Goal: Task Accomplishment & Management: Manage account settings

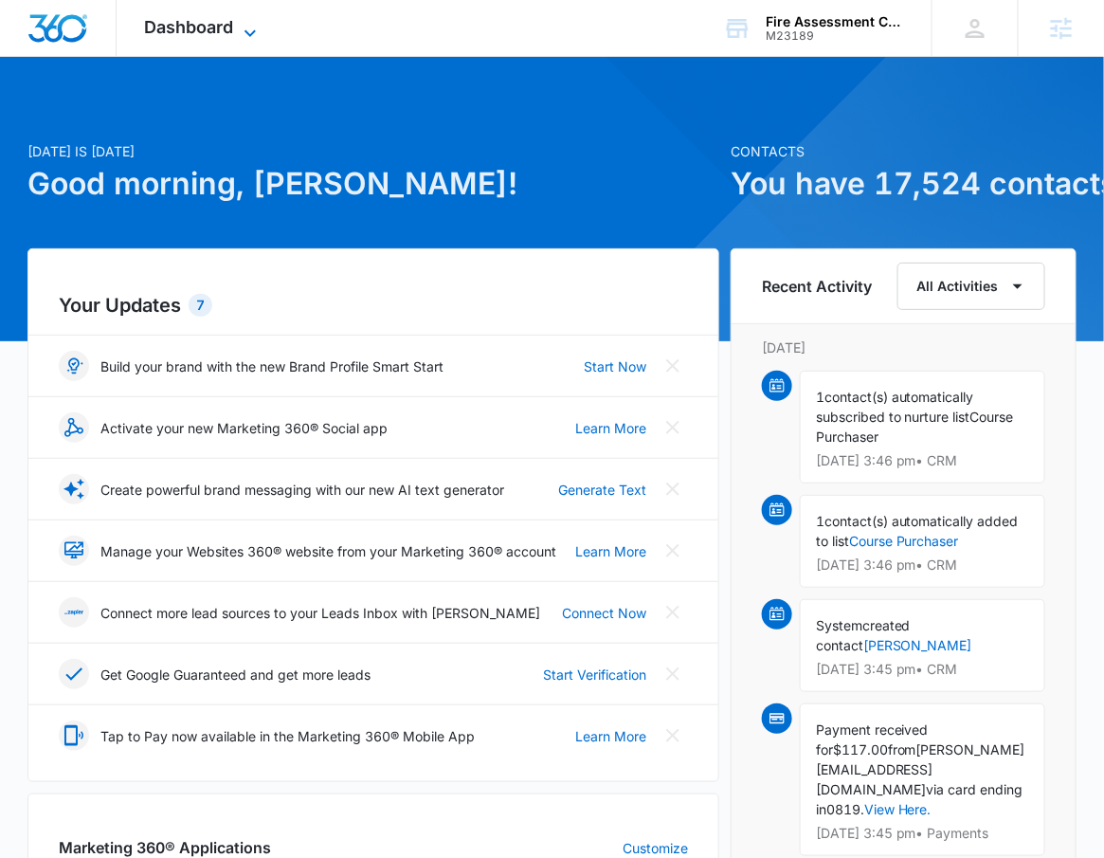
click at [190, 17] on span "Dashboard" at bounding box center [189, 27] width 89 height 20
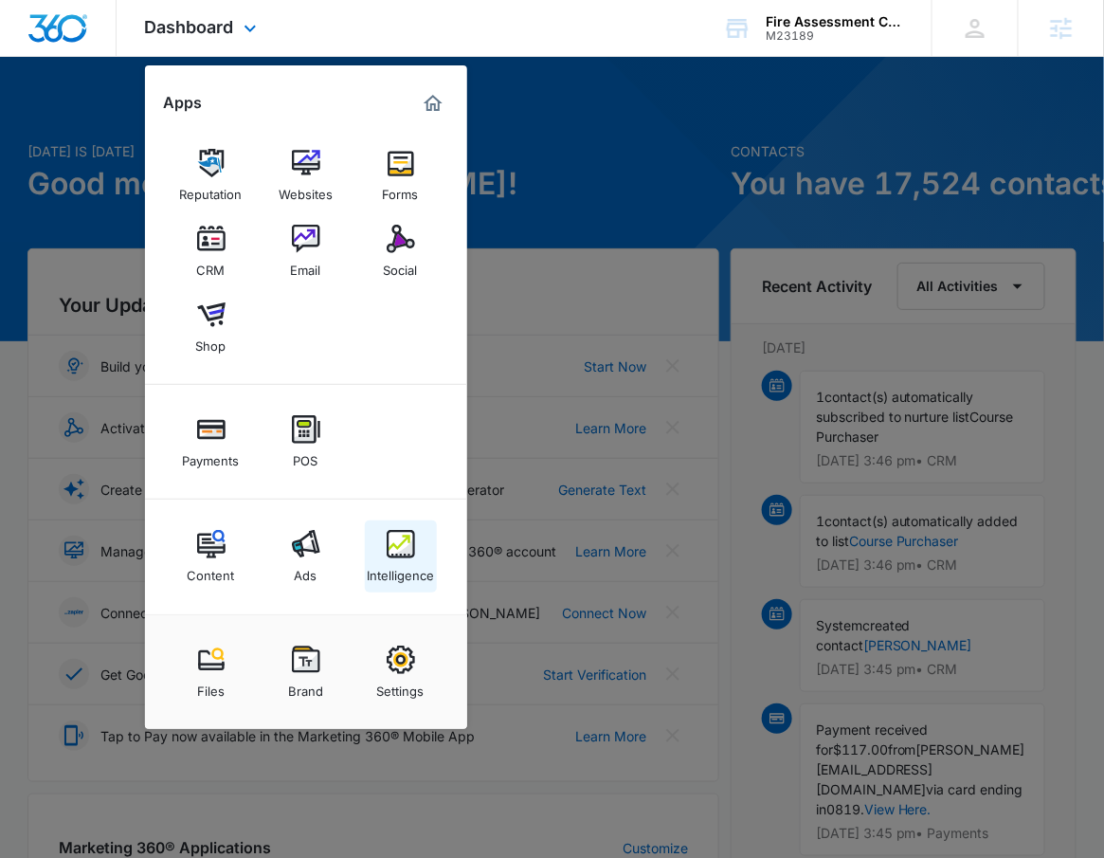
click at [398, 548] on img at bounding box center [401, 544] width 28 height 28
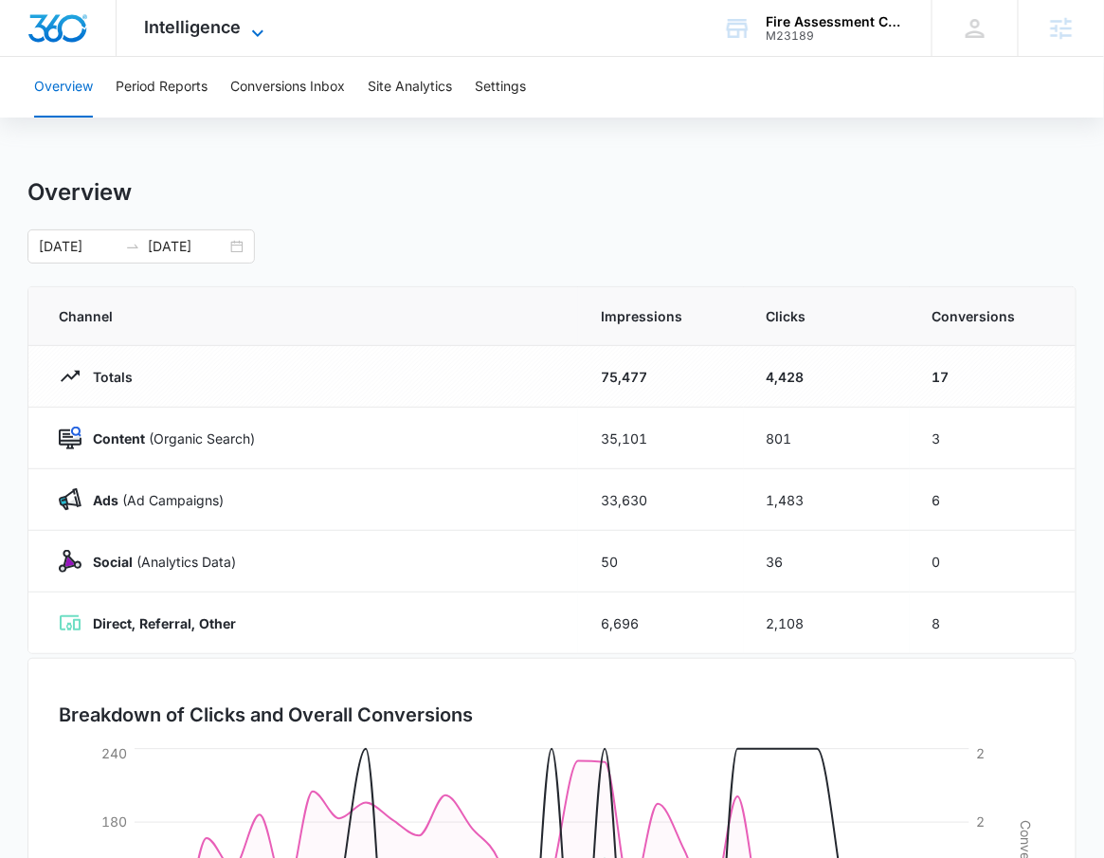
click at [246, 39] on icon at bounding box center [257, 33] width 23 height 23
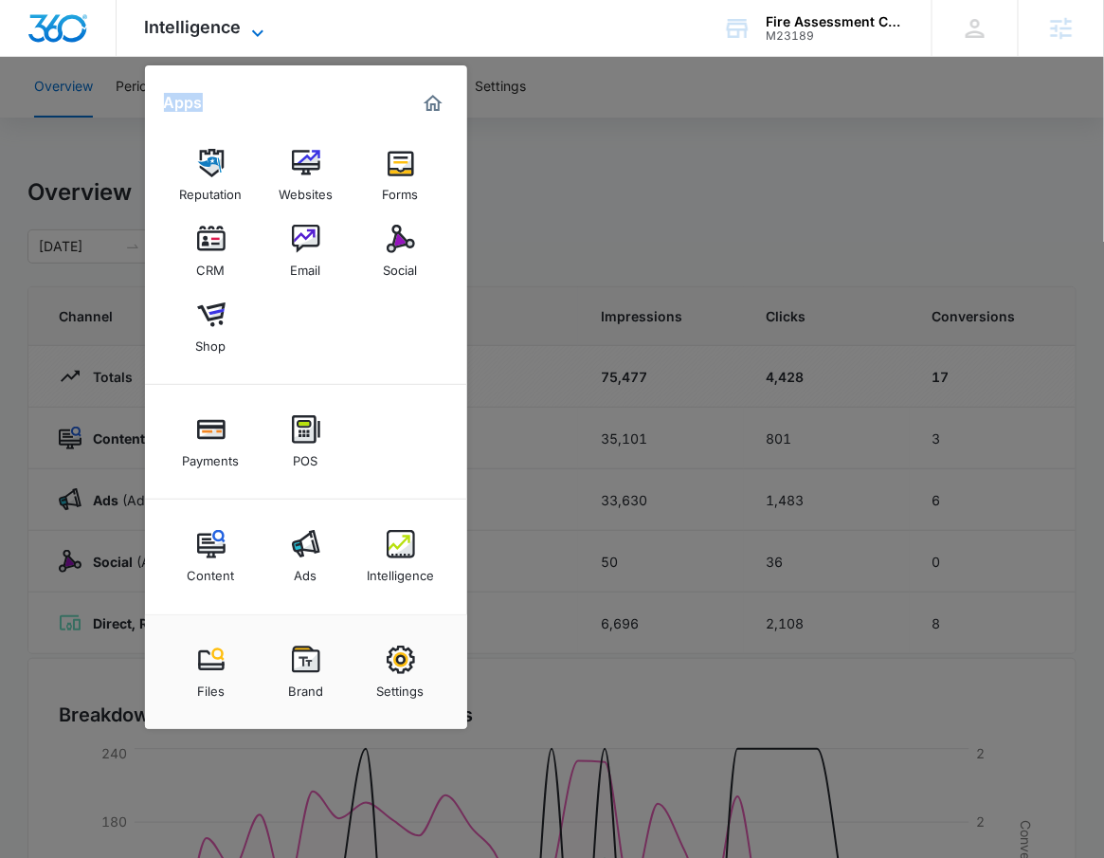
click at [246, 39] on icon at bounding box center [257, 33] width 23 height 23
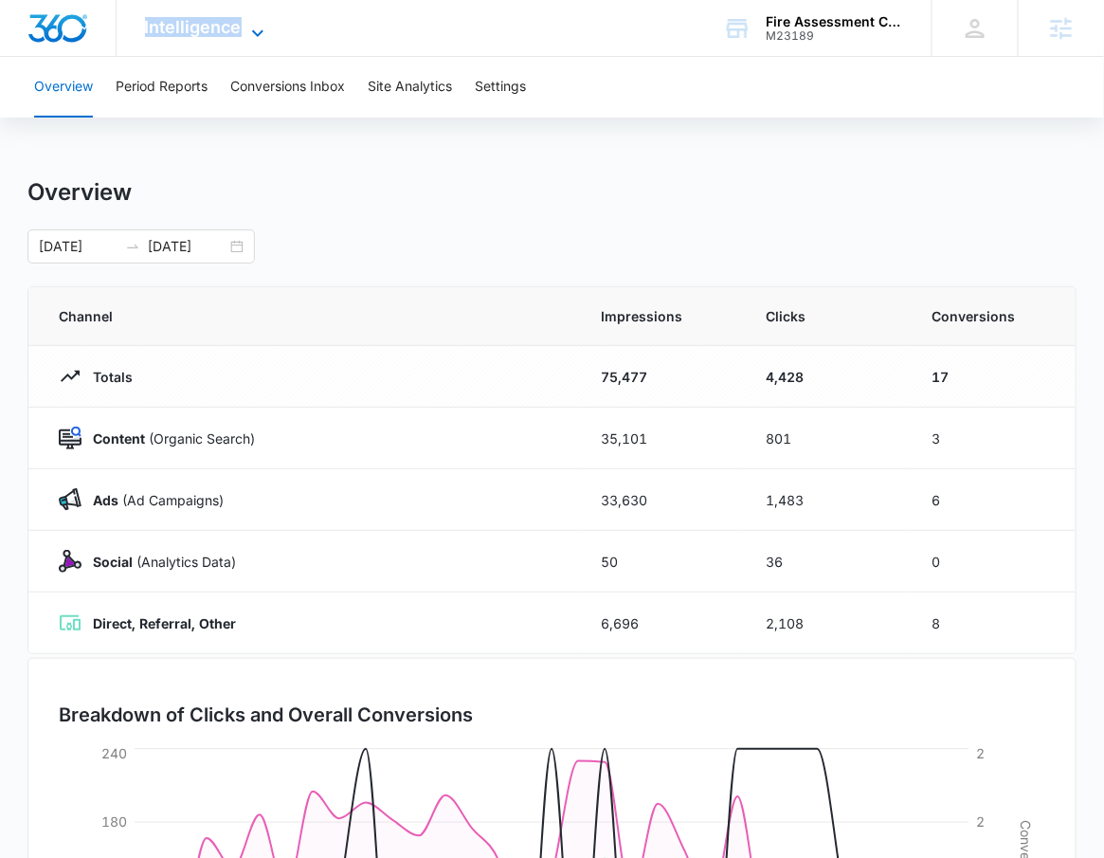
click at [246, 39] on icon at bounding box center [257, 33] width 23 height 23
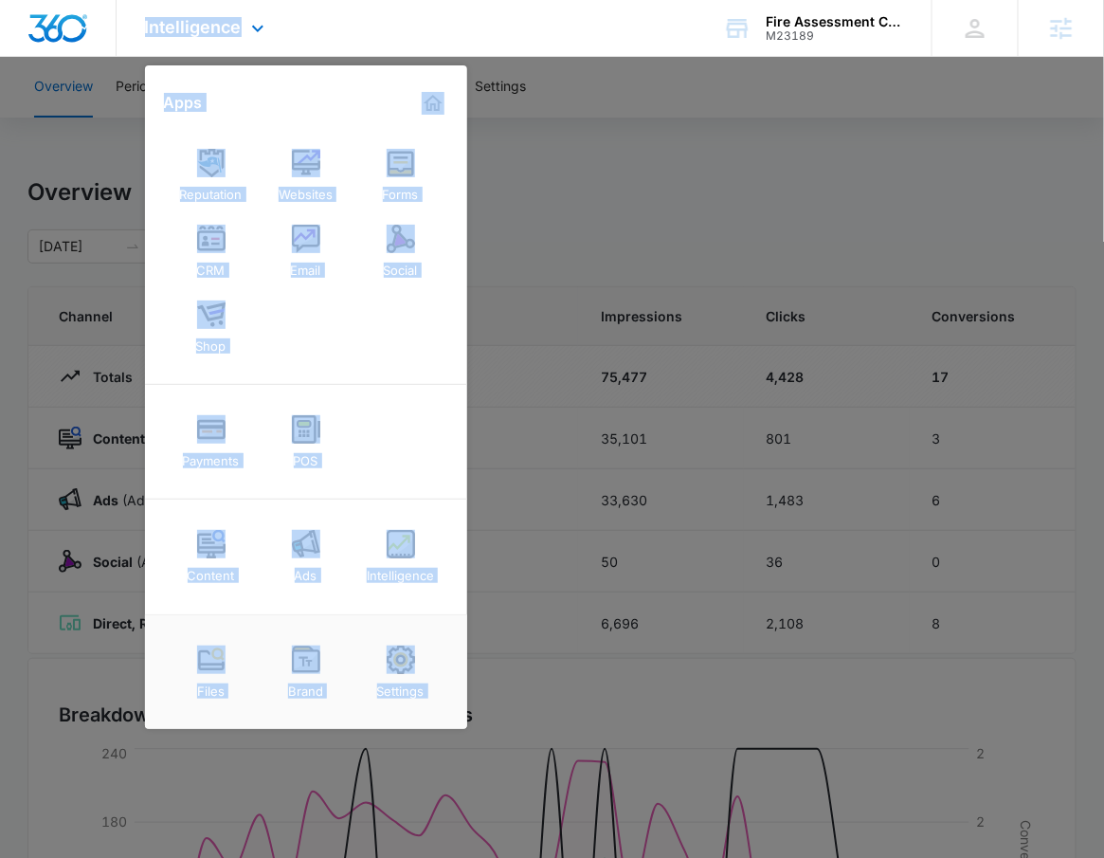
click at [257, 365] on div "Reputation Websites Forms CRM Email Social Shop" at bounding box center [306, 251] width 322 height 266
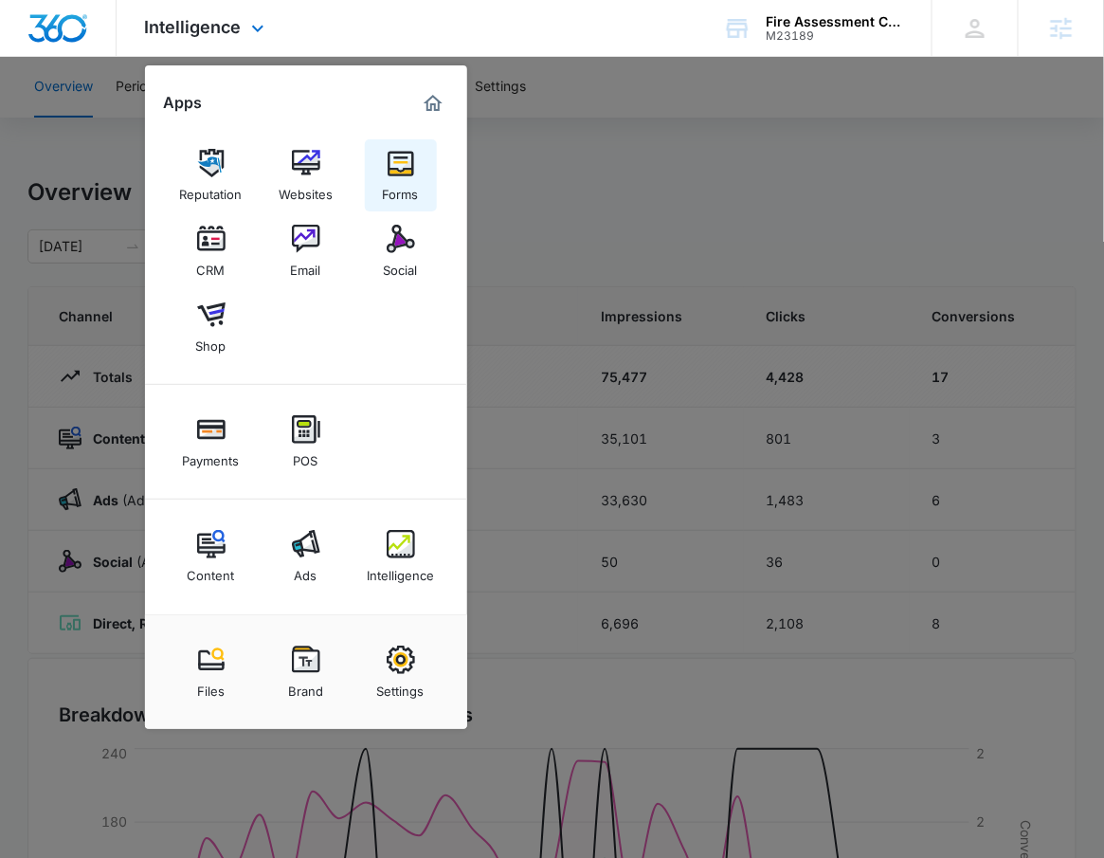
click at [412, 182] on div "Forms" at bounding box center [401, 189] width 36 height 25
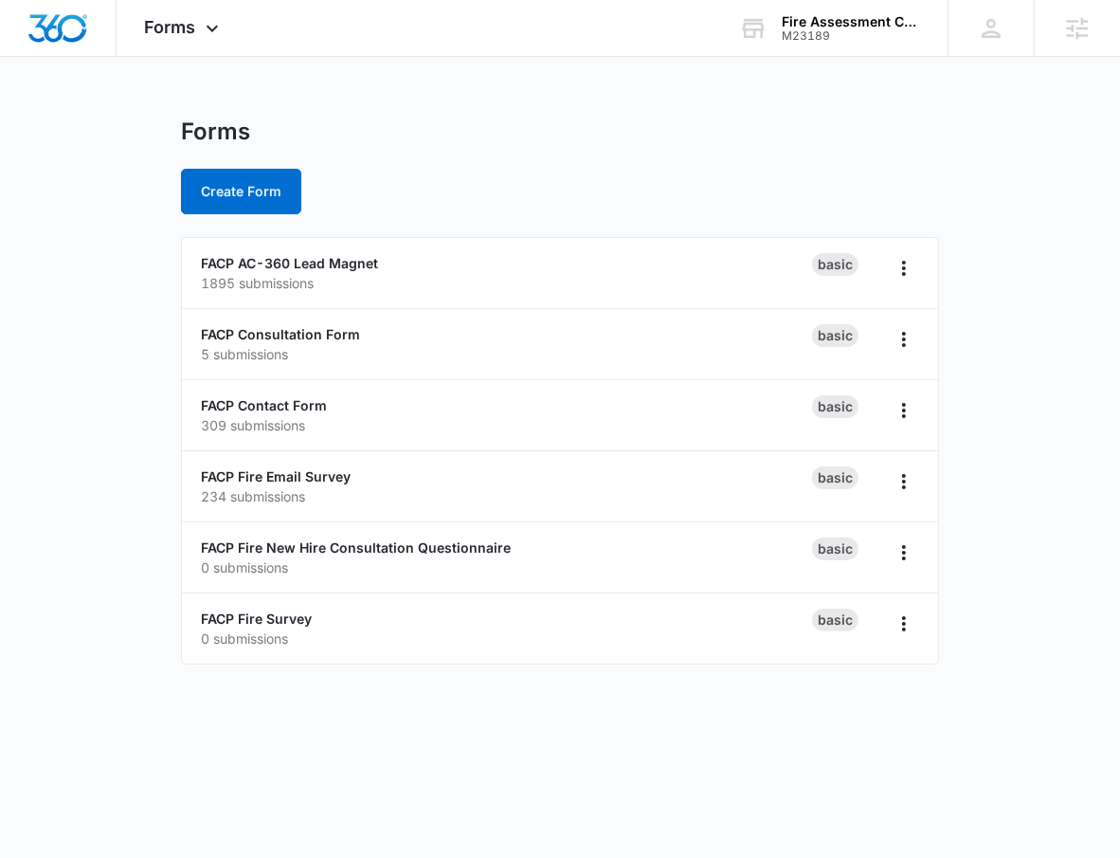
click at [425, 188] on div "Create Form" at bounding box center [560, 191] width 758 height 45
click at [307, 401] on link "FACP Contact Form" at bounding box center [264, 405] width 126 height 16
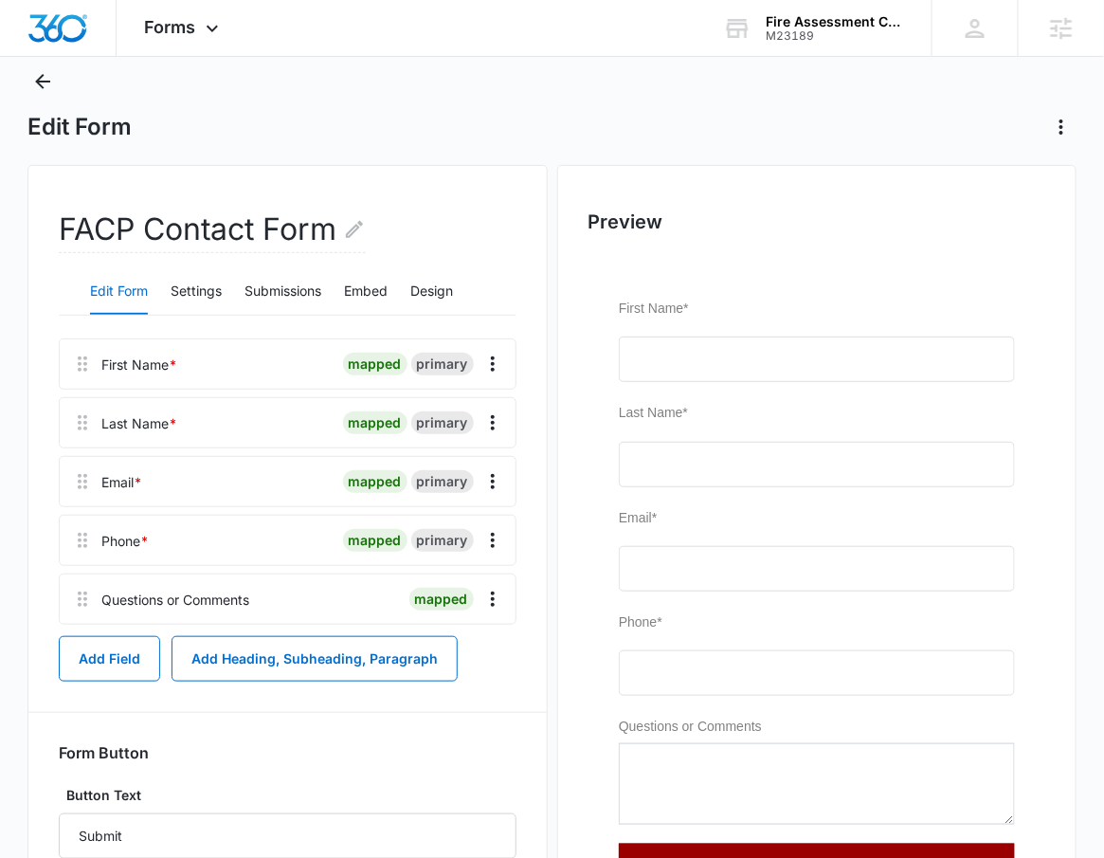
scroll to position [54, 0]
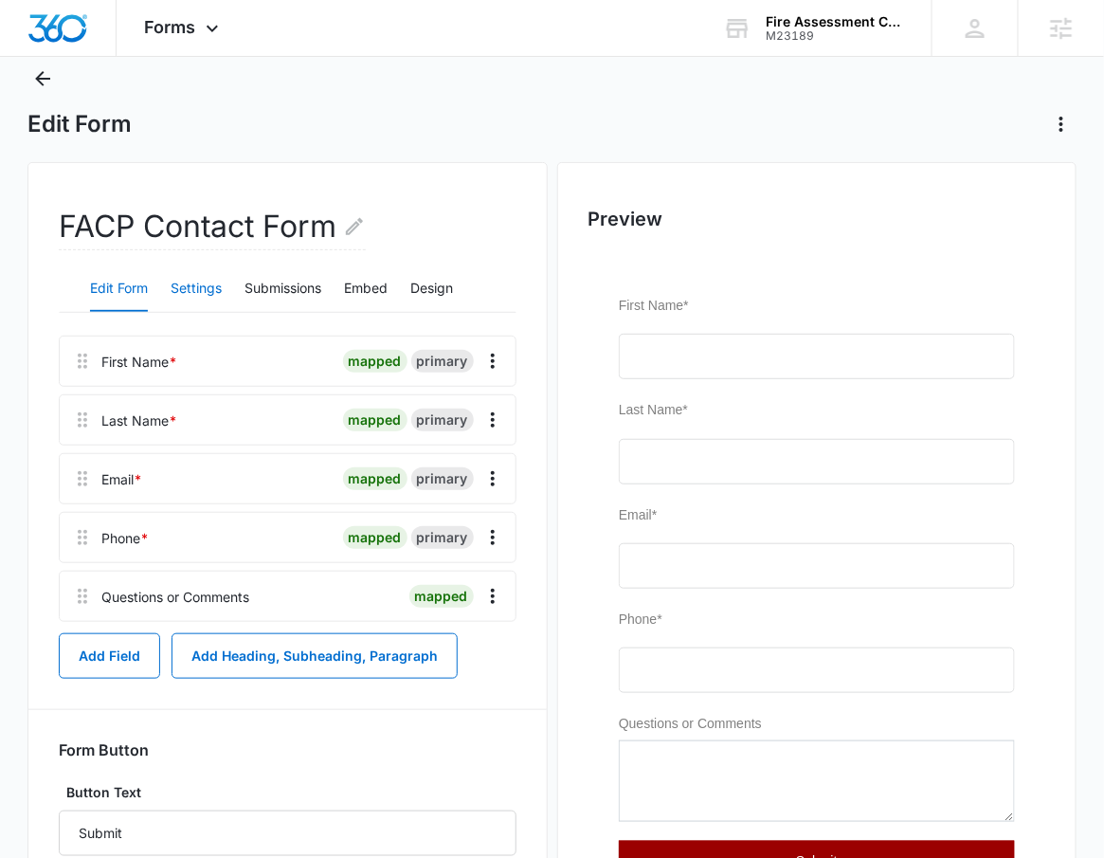
click at [200, 308] on button "Settings" at bounding box center [196, 288] width 51 height 45
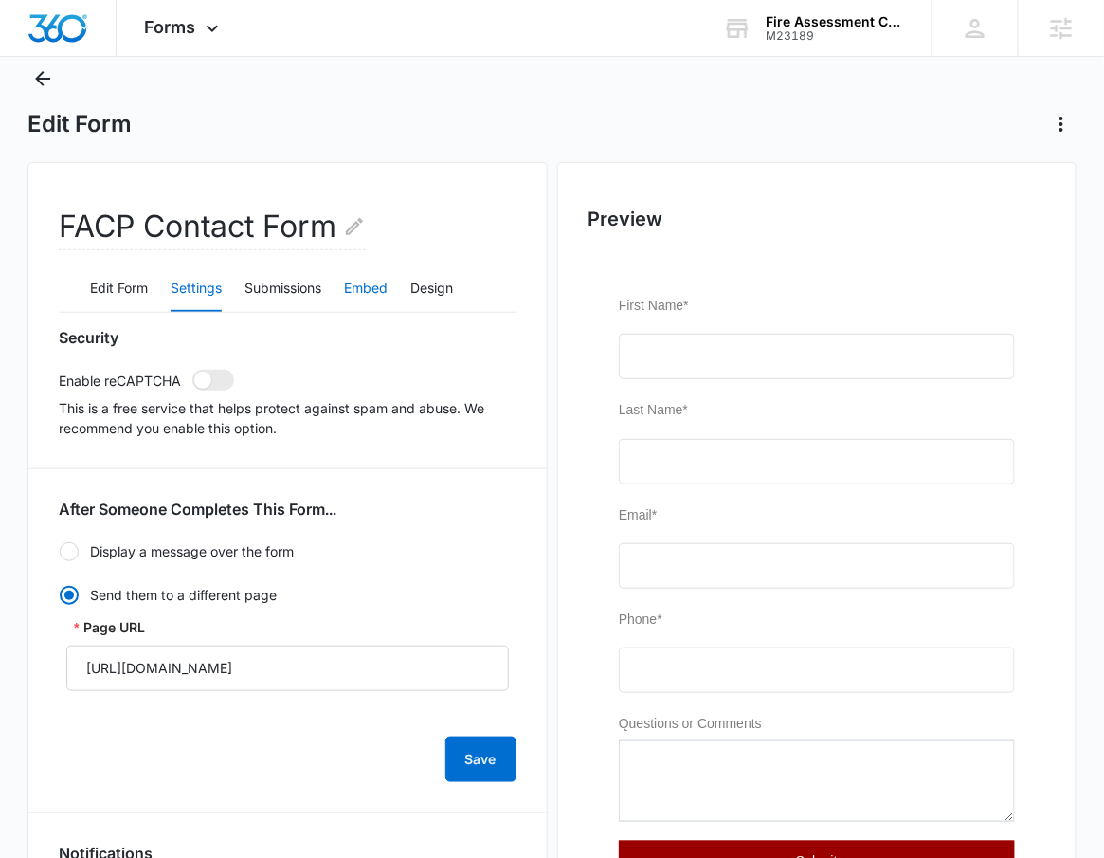
click at [381, 296] on button "Embed" at bounding box center [366, 288] width 44 height 45
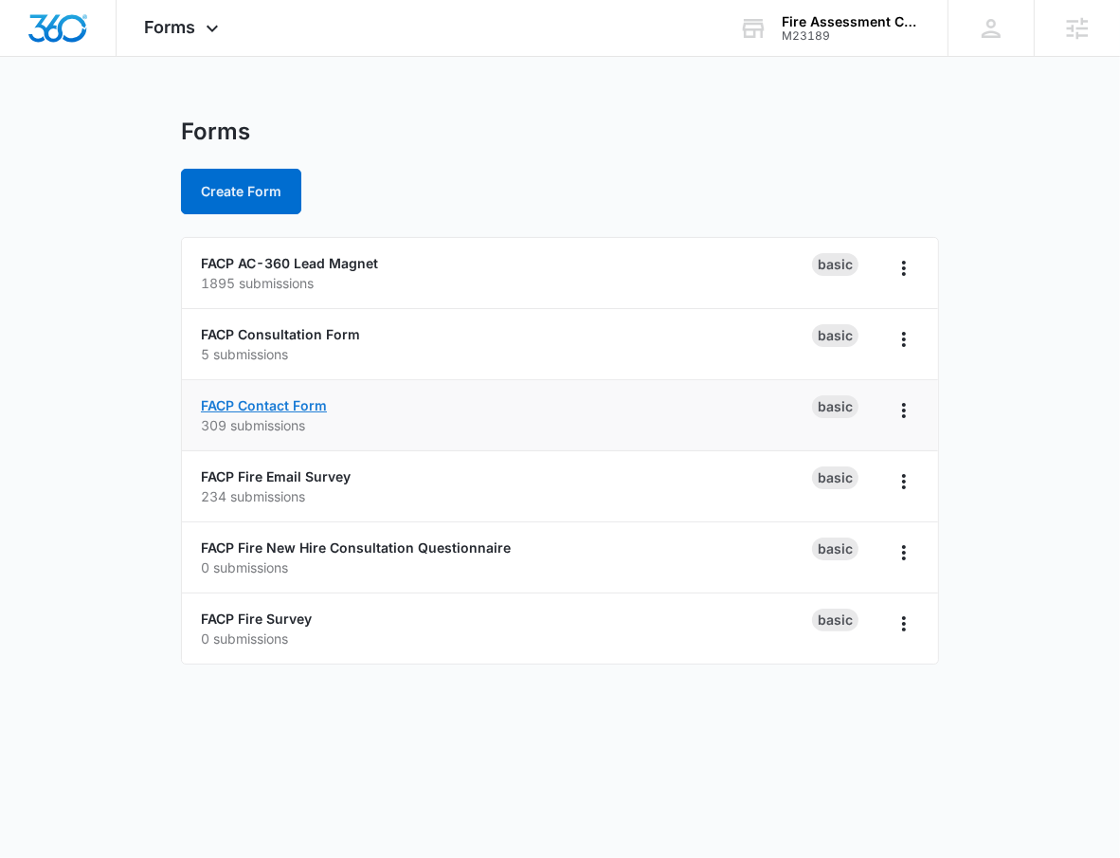
click at [292, 401] on link "FACP Contact Form" at bounding box center [264, 405] width 126 height 16
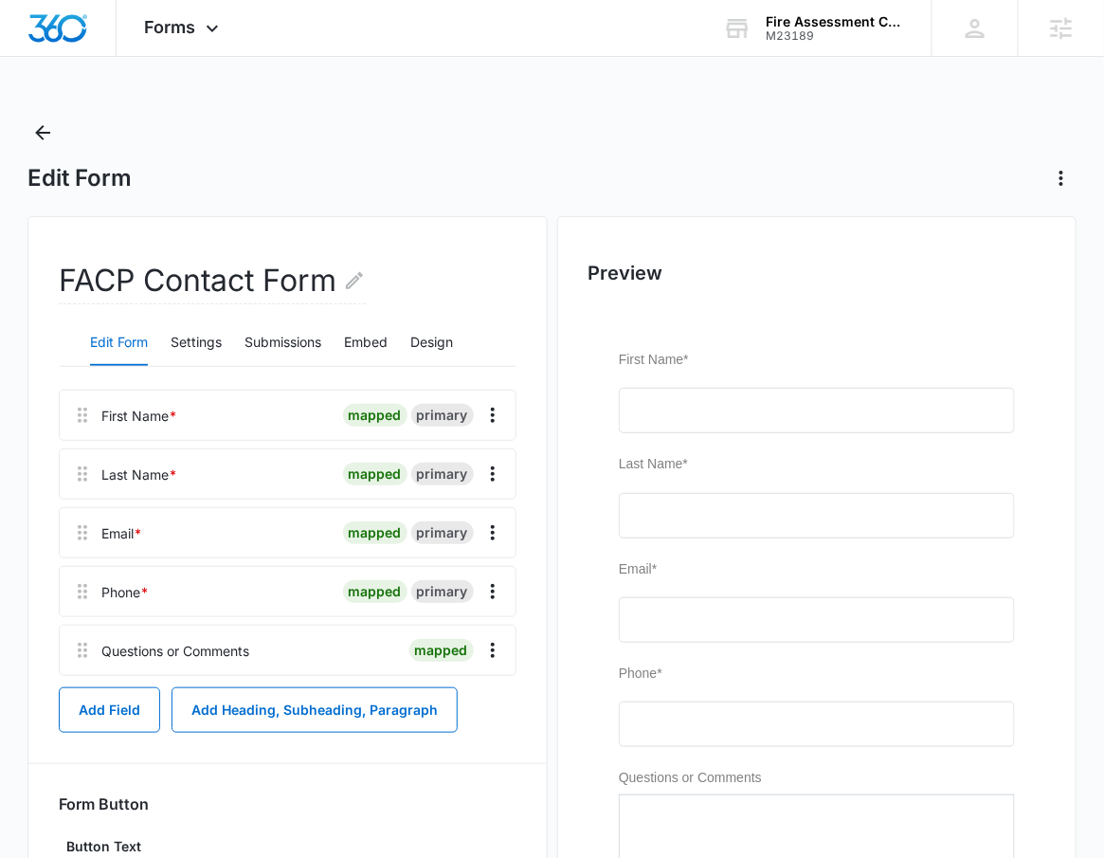
click at [238, 339] on div "Edit Form Settings Submissions Embed Design" at bounding box center [287, 342] width 457 height 47
click at [267, 331] on button "Submissions" at bounding box center [282, 342] width 77 height 45
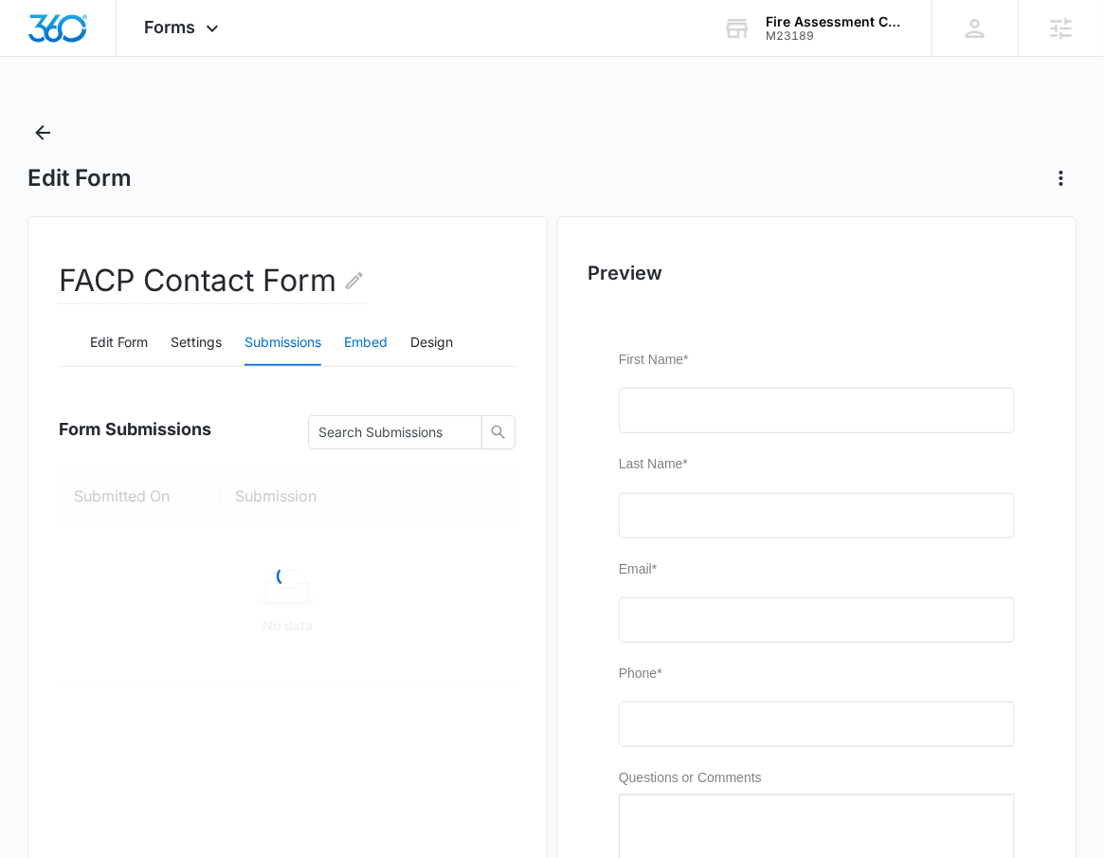
click at [372, 353] on button "Embed" at bounding box center [366, 342] width 44 height 45
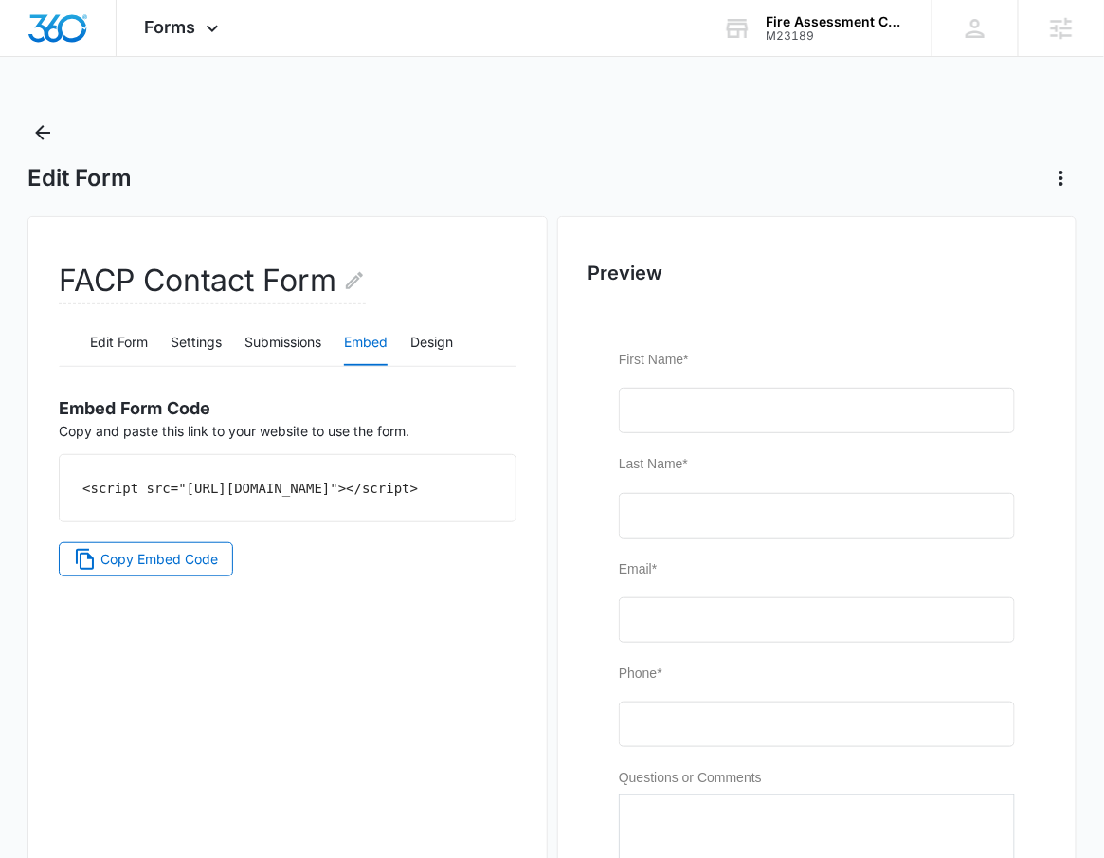
drag, startPoint x: 111, startPoint y: 527, endPoint x: 278, endPoint y: 525, distance: 166.8
click at [214, 496] on code "<script src="https://forms.marketing360.com/load.js?id=62991a297914d217c94d9126…" at bounding box center [249, 487] width 335 height 15
copy code "2991a297914d217c94d9126"
drag, startPoint x: 297, startPoint y: 525, endPoint x: 113, endPoint y: 527, distance: 183.8
click at [113, 496] on code "<script src="https://forms.marketing360.com/load.js?id=62991a297914d217c94d9126…" at bounding box center [249, 487] width 335 height 15
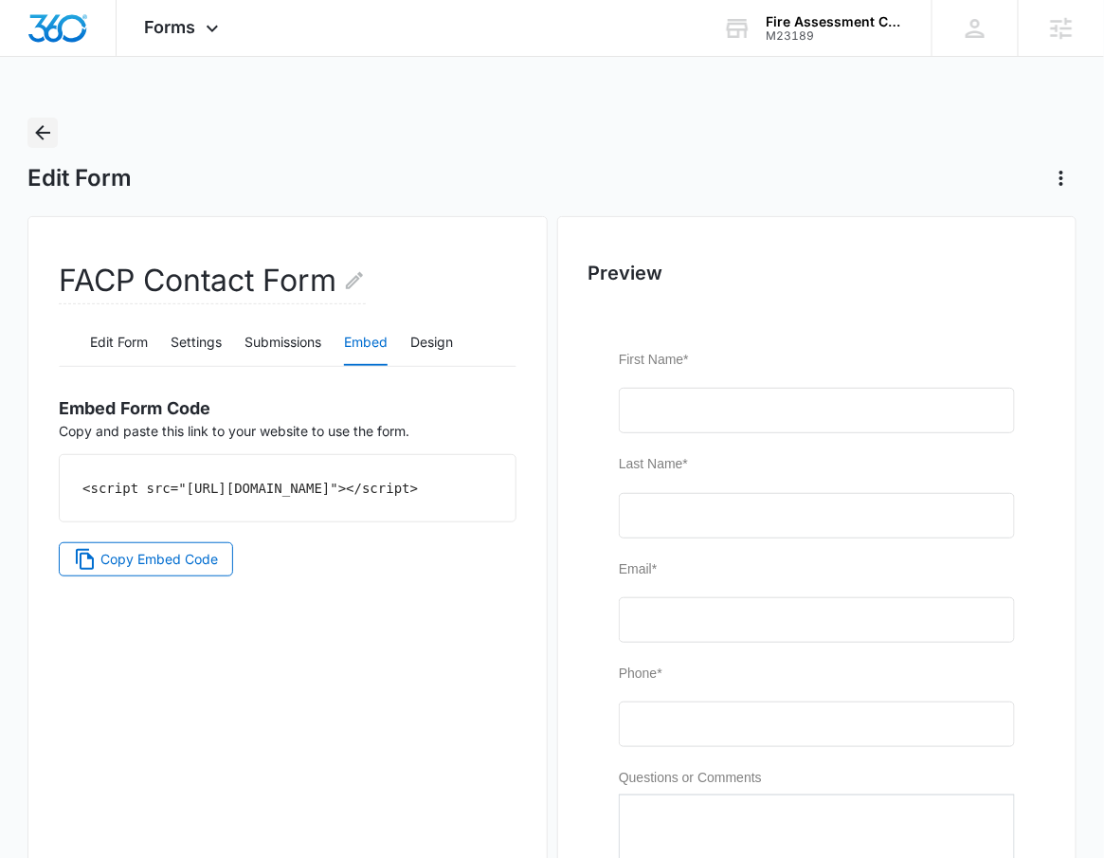
click at [50, 131] on icon "Back" at bounding box center [42, 132] width 23 height 23
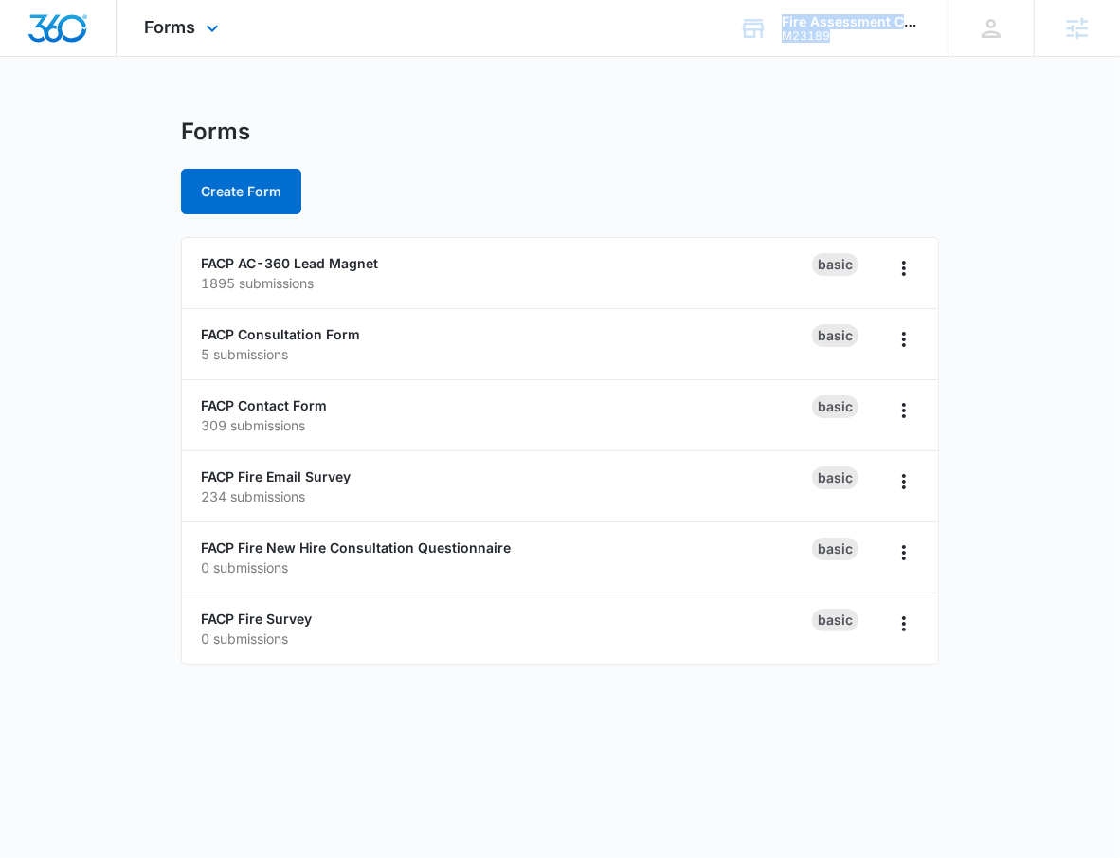
drag, startPoint x: 157, startPoint y: 62, endPoint x: 162, endPoint y: 41, distance: 21.4
click at [162, 41] on div "Forms Apps Reputation Websites Forms CRM Email Social Shop Payments POS Content…" at bounding box center [560, 343] width 1120 height 687
click at [162, 41] on div "Forms Apps Reputation Websites Forms CRM Email Social Shop Payments POS Content…" at bounding box center [185, 28] width 136 height 56
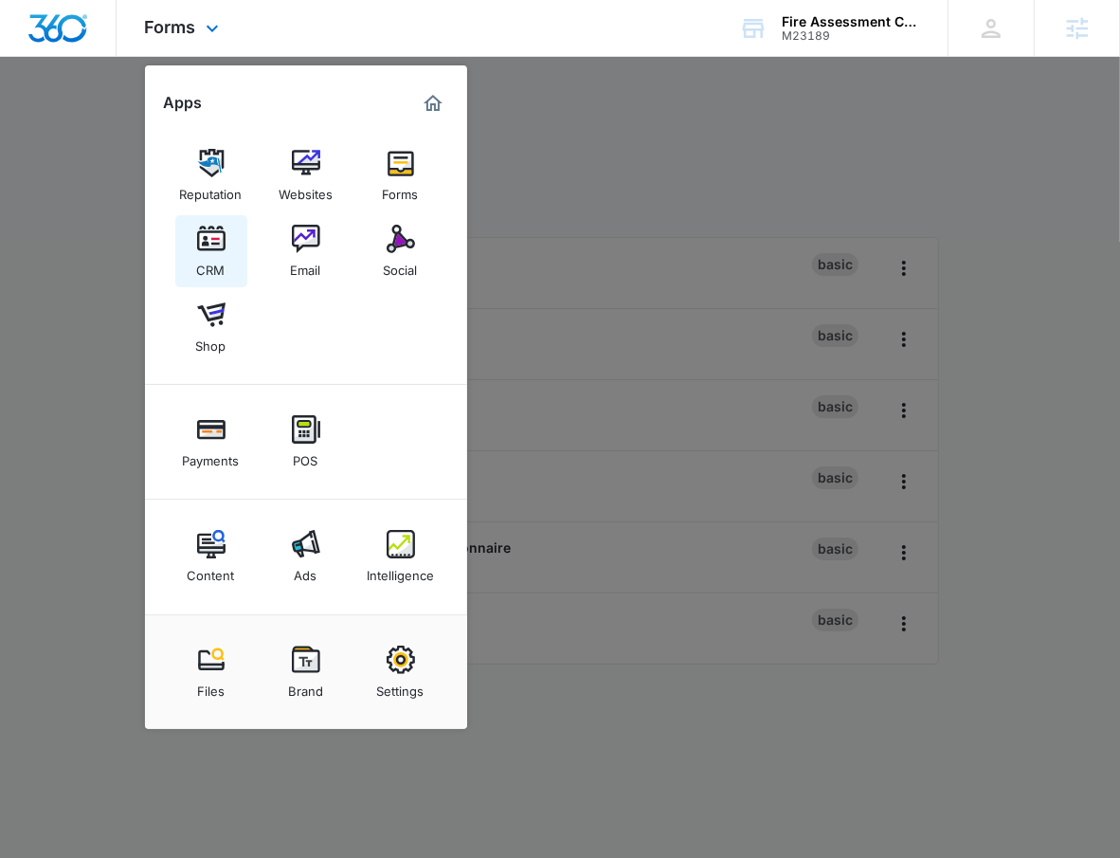
click at [206, 241] on img at bounding box center [211, 239] width 28 height 28
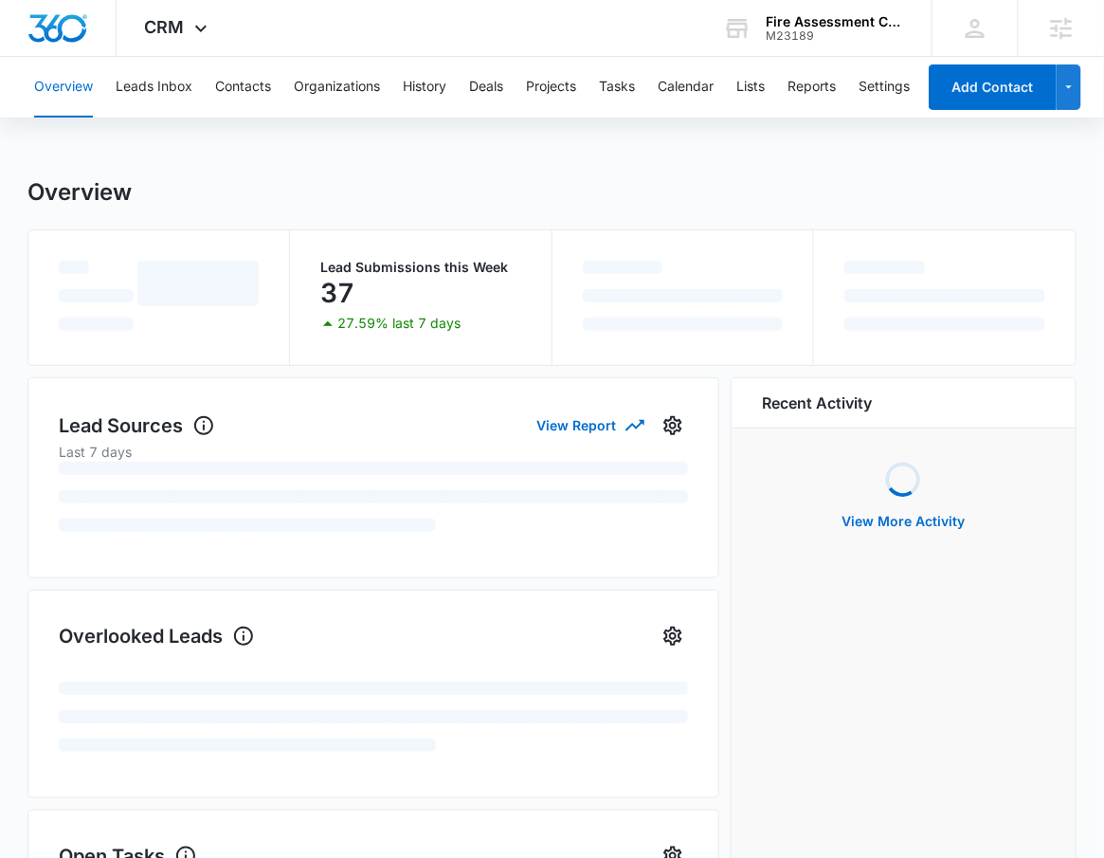
click at [195, 74] on div "Overview Leads Inbox Contacts Organizations History Deals Projects Tasks Calend…" at bounding box center [469, 87] width 893 height 61
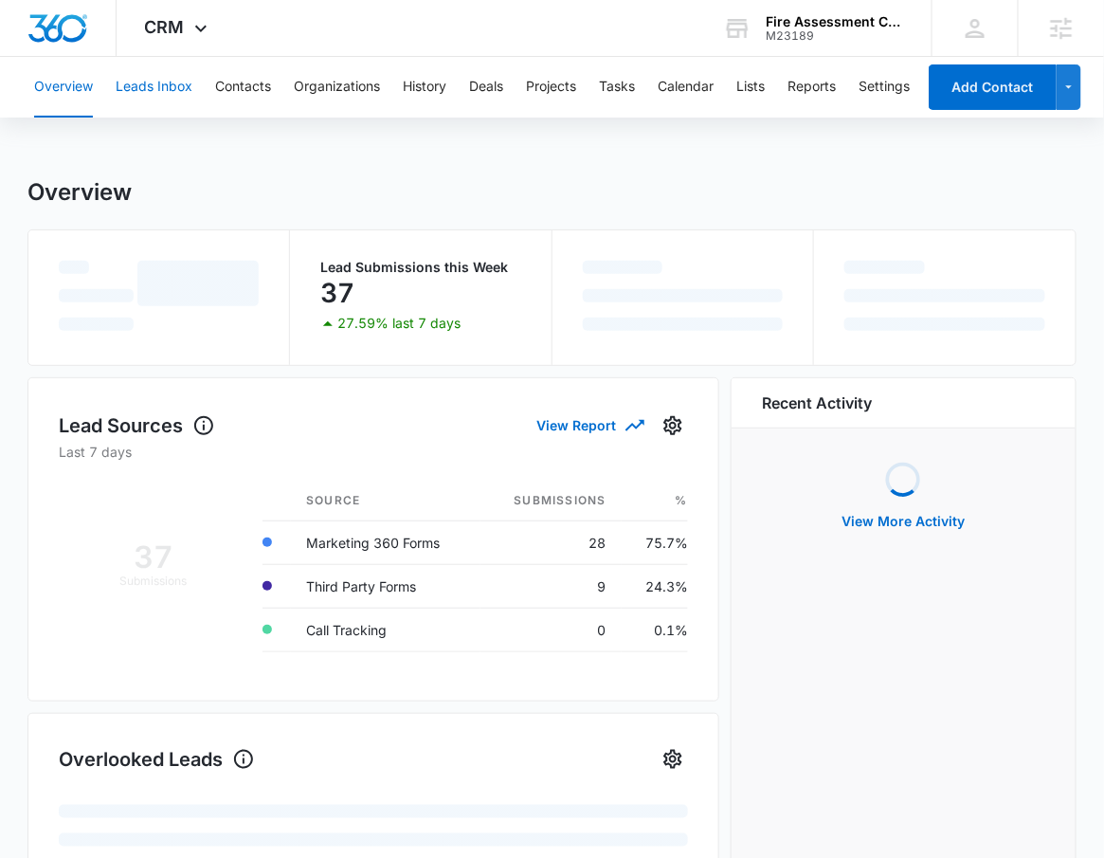
click at [178, 79] on button "Leads Inbox" at bounding box center [154, 87] width 77 height 61
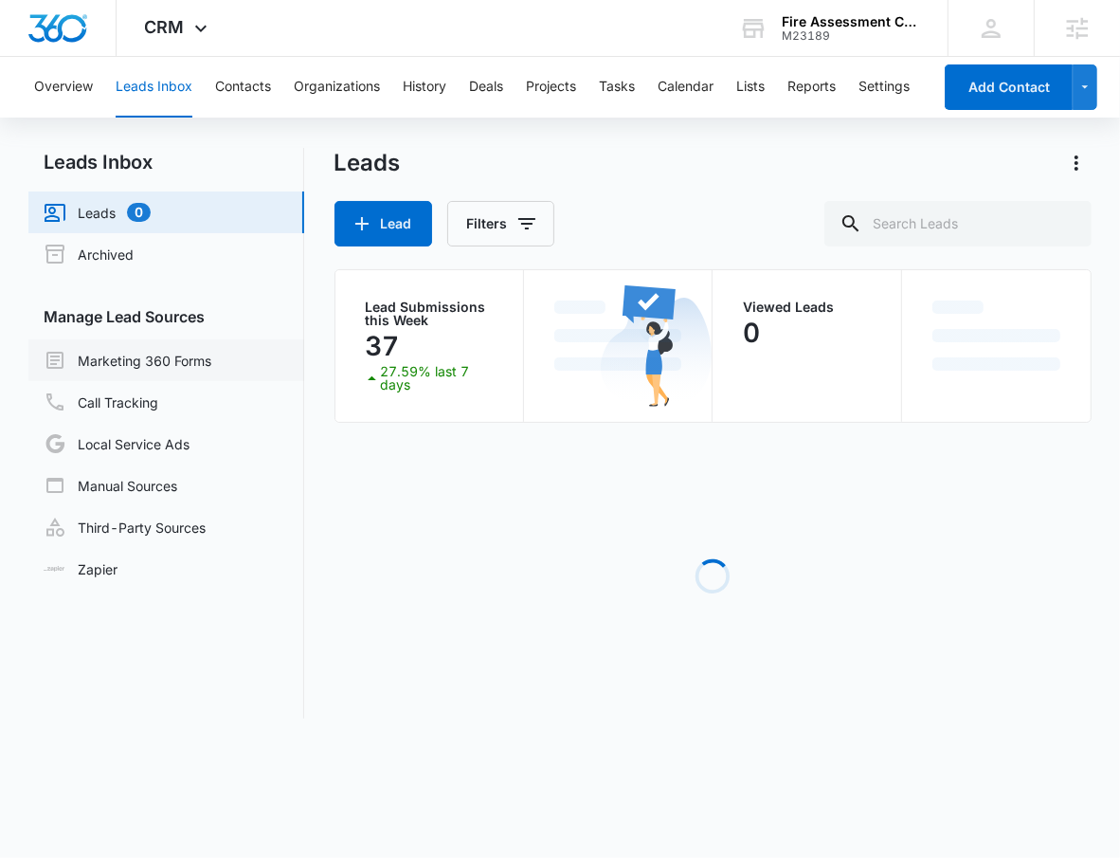
click at [135, 358] on link "Marketing 360 Forms" at bounding box center [128, 360] width 168 height 23
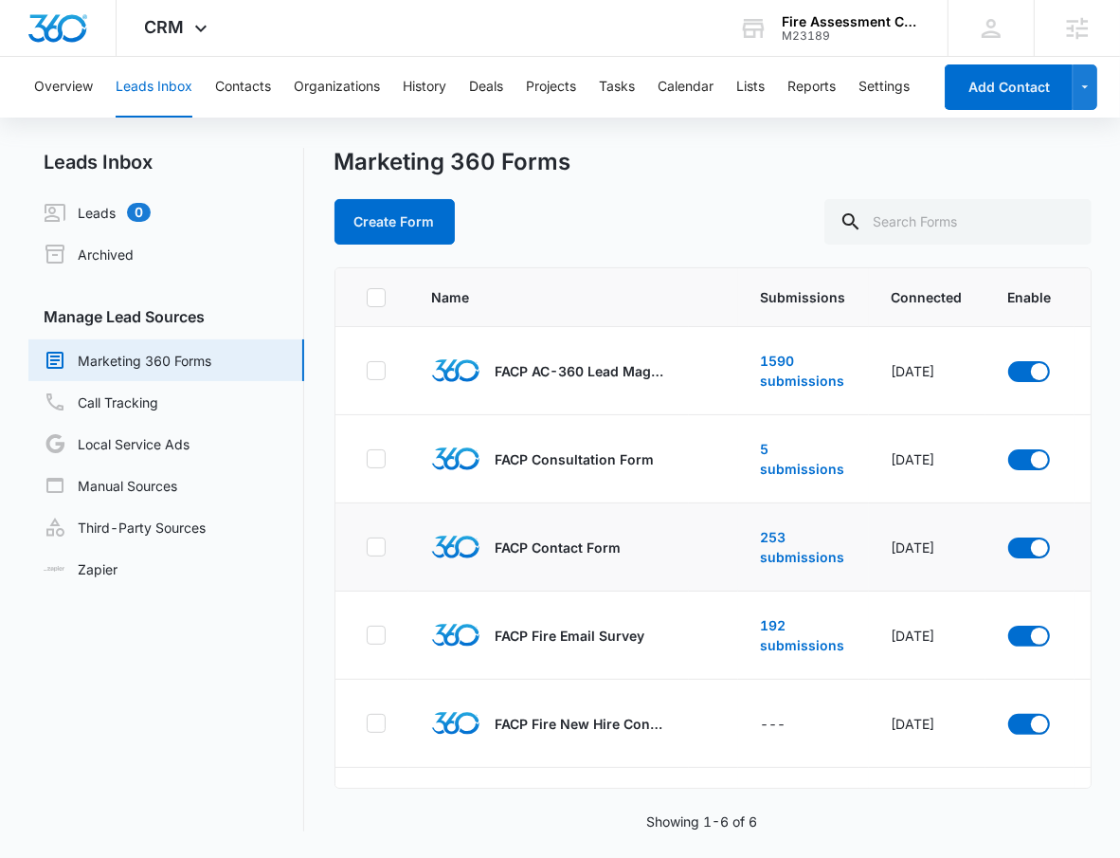
click at [526, 539] on p "FACP Contact Form" at bounding box center [559, 547] width 126 height 20
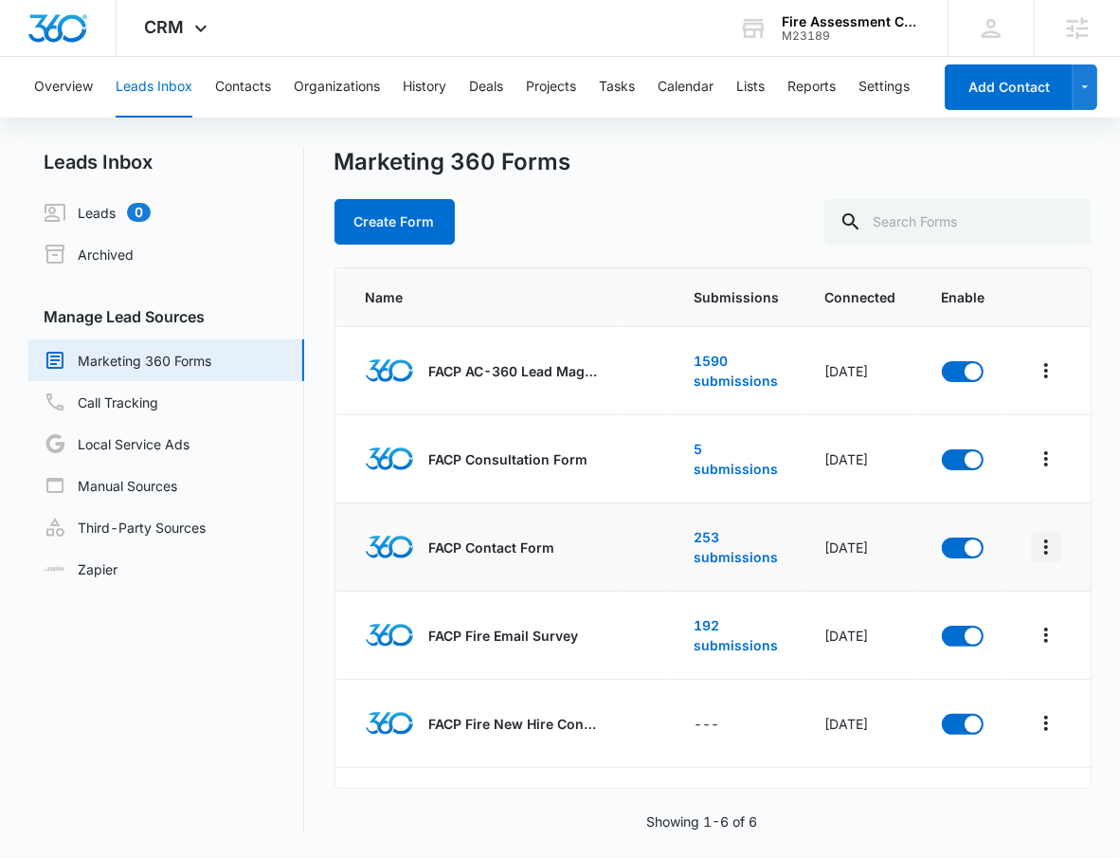
click at [1035, 548] on icon "Overflow Menu" at bounding box center [1046, 546] width 23 height 23
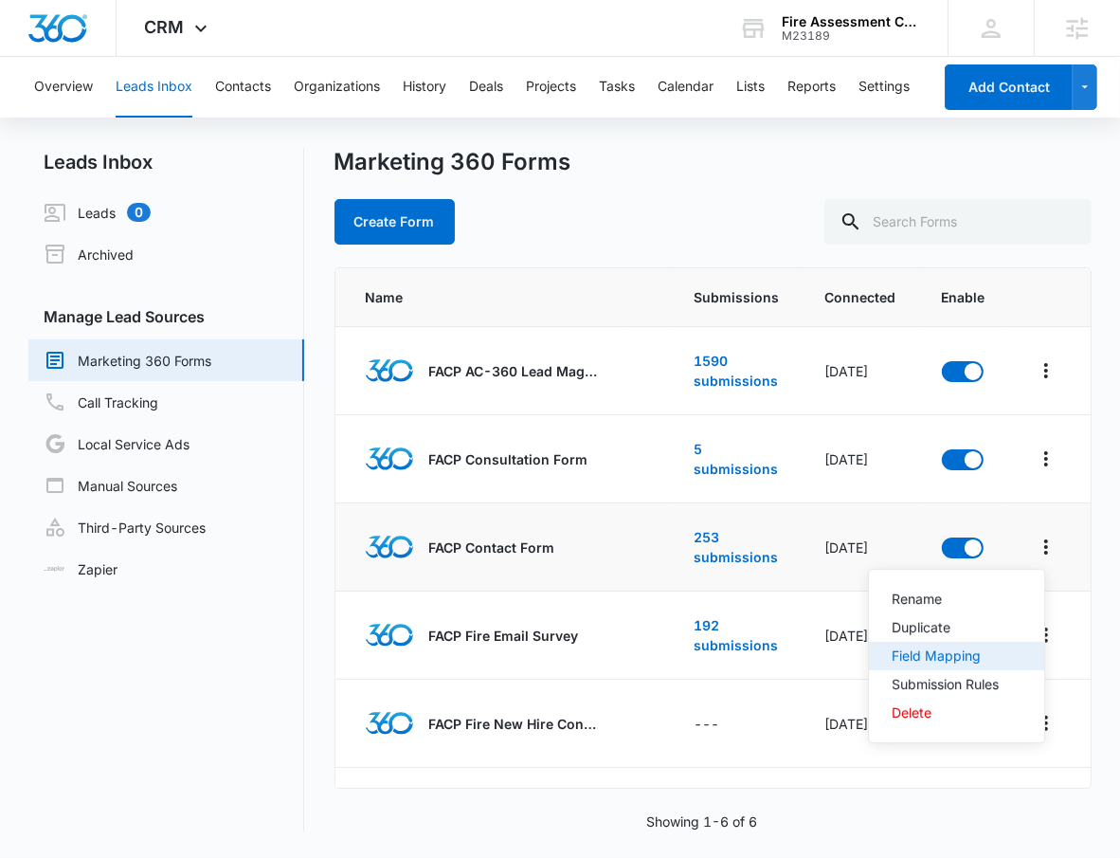
click at [983, 660] on div "Field Mapping" at bounding box center [945, 655] width 107 height 13
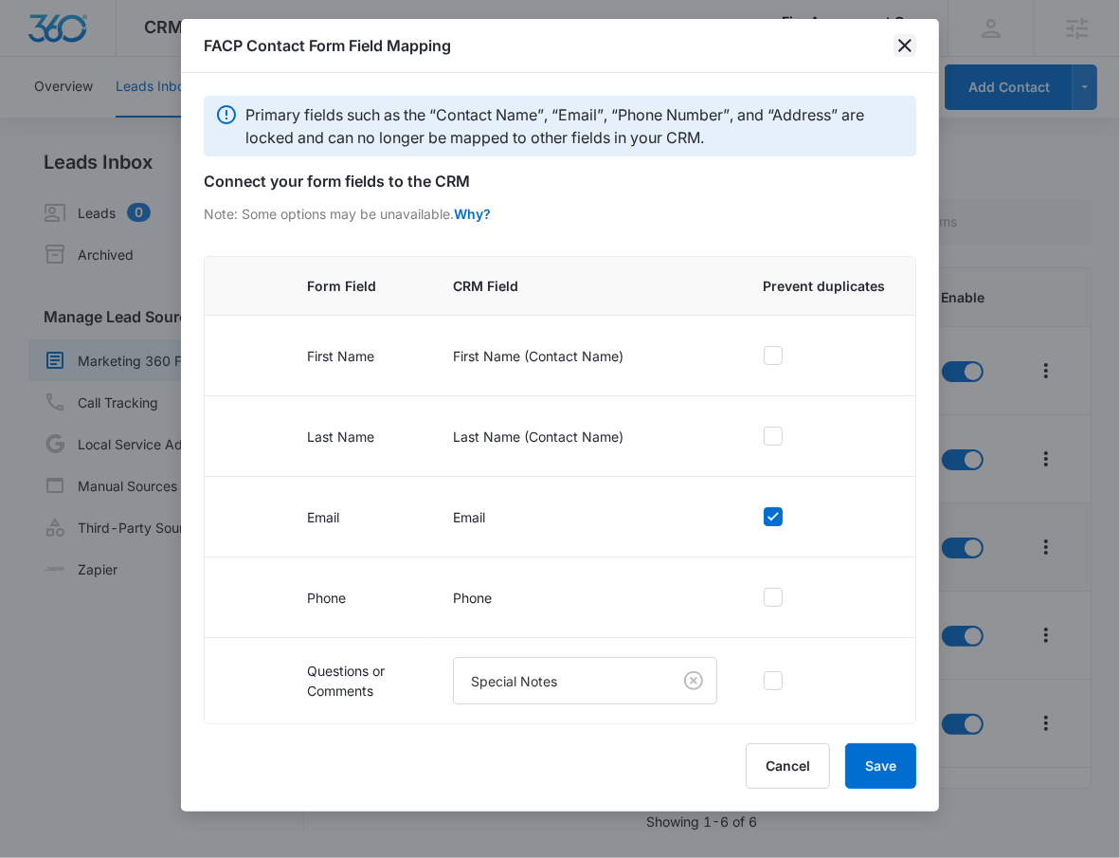
click at [907, 45] on icon "close" at bounding box center [905, 45] width 23 height 23
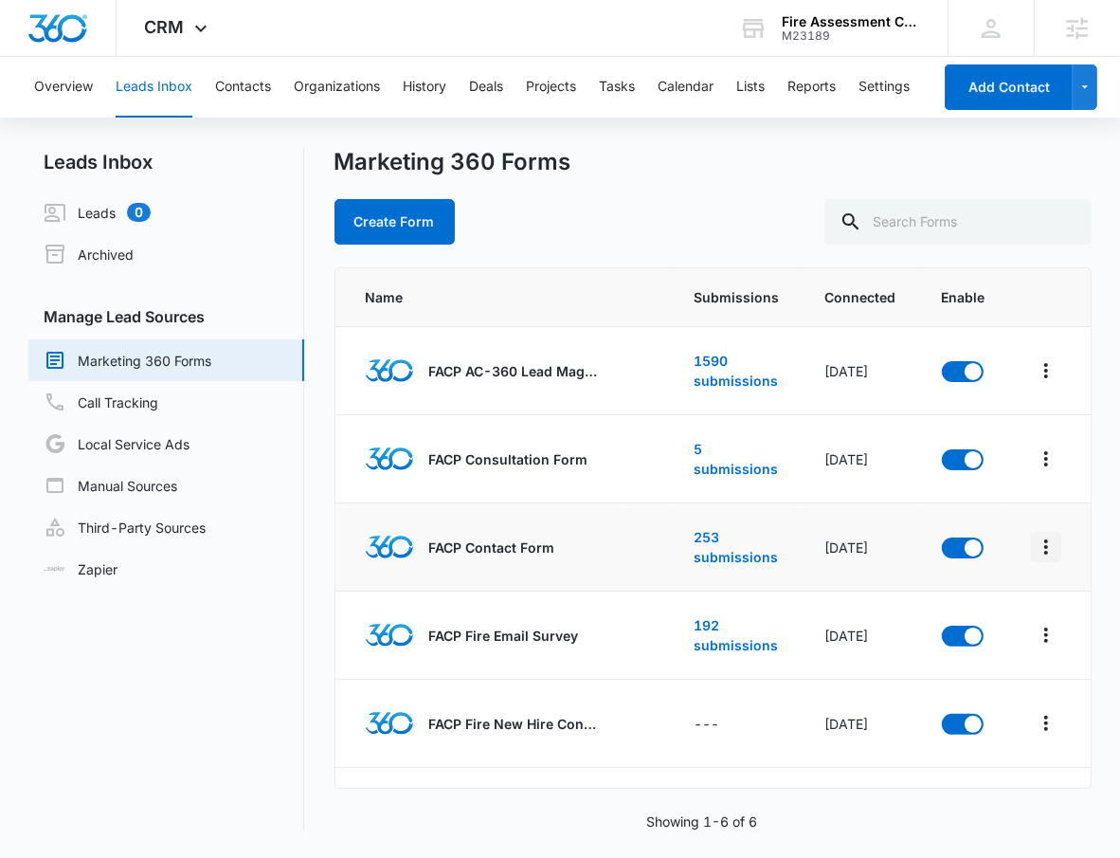
click at [1036, 546] on icon "Overflow Menu" at bounding box center [1046, 546] width 23 height 23
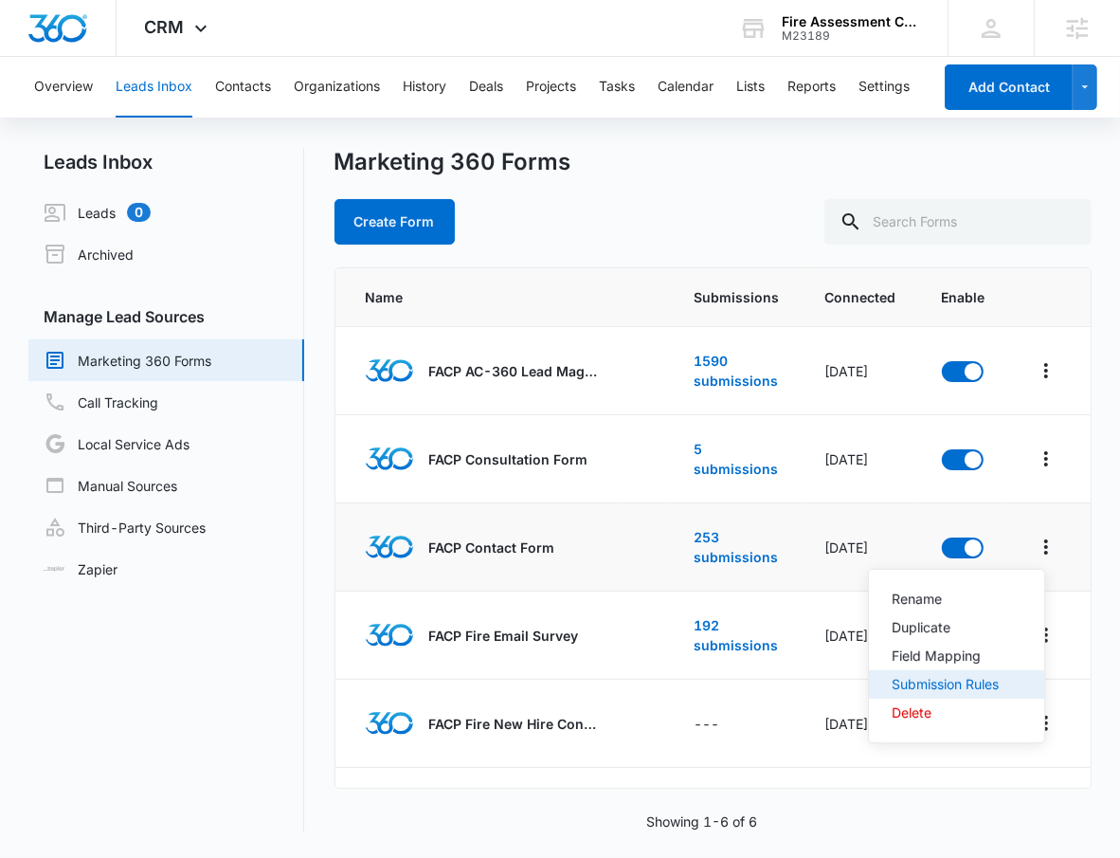
click at [998, 678] on div "Submission Rules" at bounding box center [945, 684] width 107 height 13
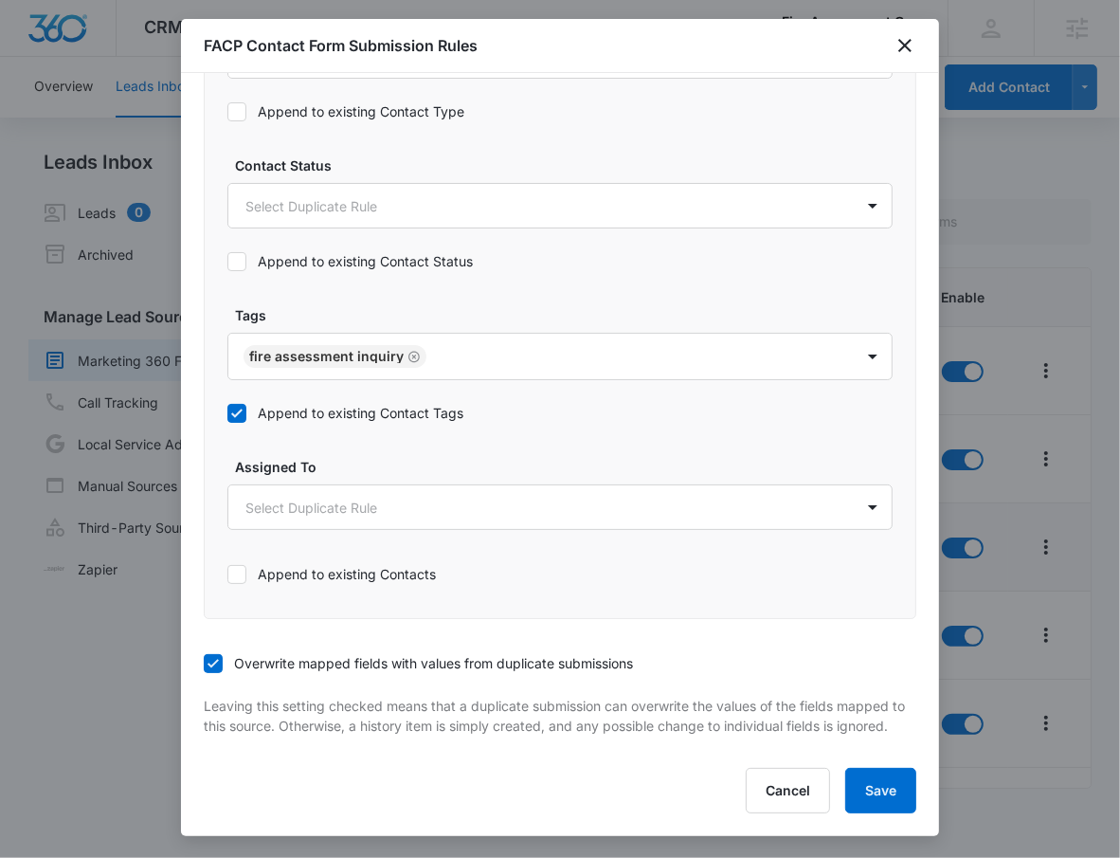
scroll to position [942, 0]
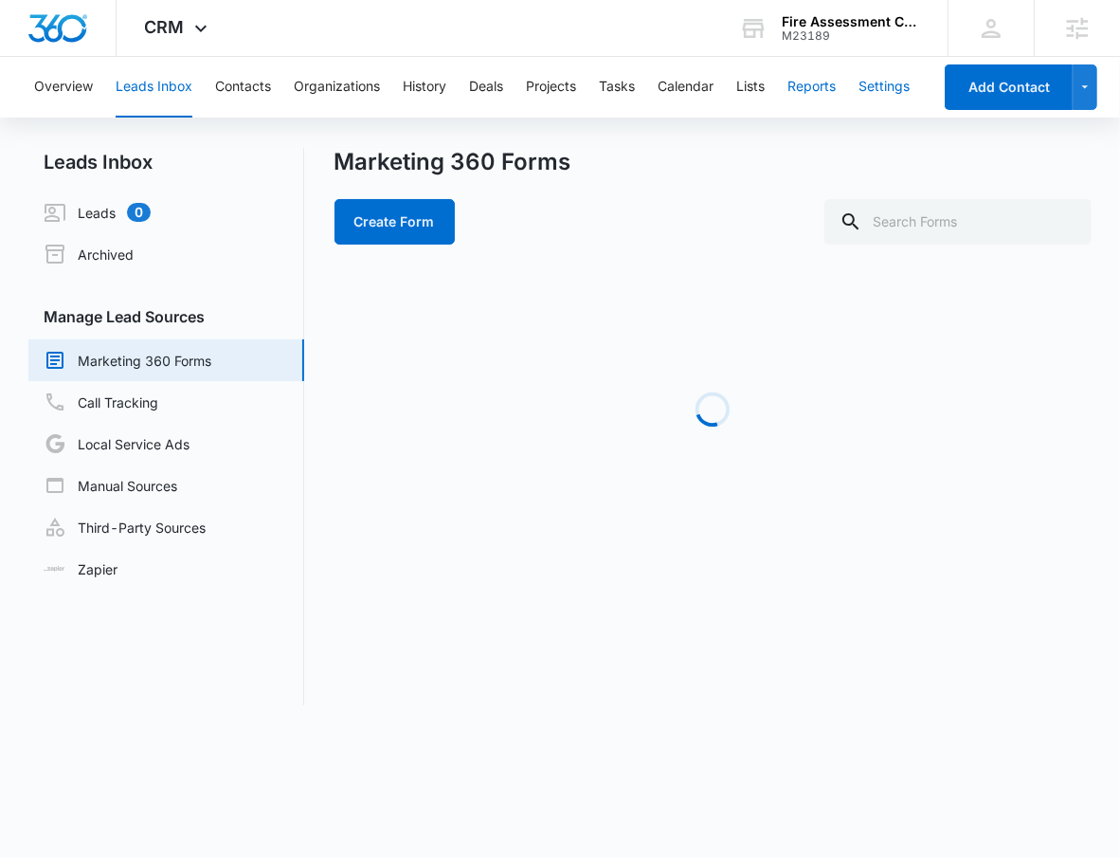
drag, startPoint x: 863, startPoint y: 79, endPoint x: 838, endPoint y: 106, distance: 37.5
click at [838, 106] on div "Overview Leads Inbox Contacts Organizations History Deals Projects Tasks Calend…" at bounding box center [477, 87] width 909 height 61
click at [903, 110] on button "Settings" at bounding box center [884, 87] width 51 height 61
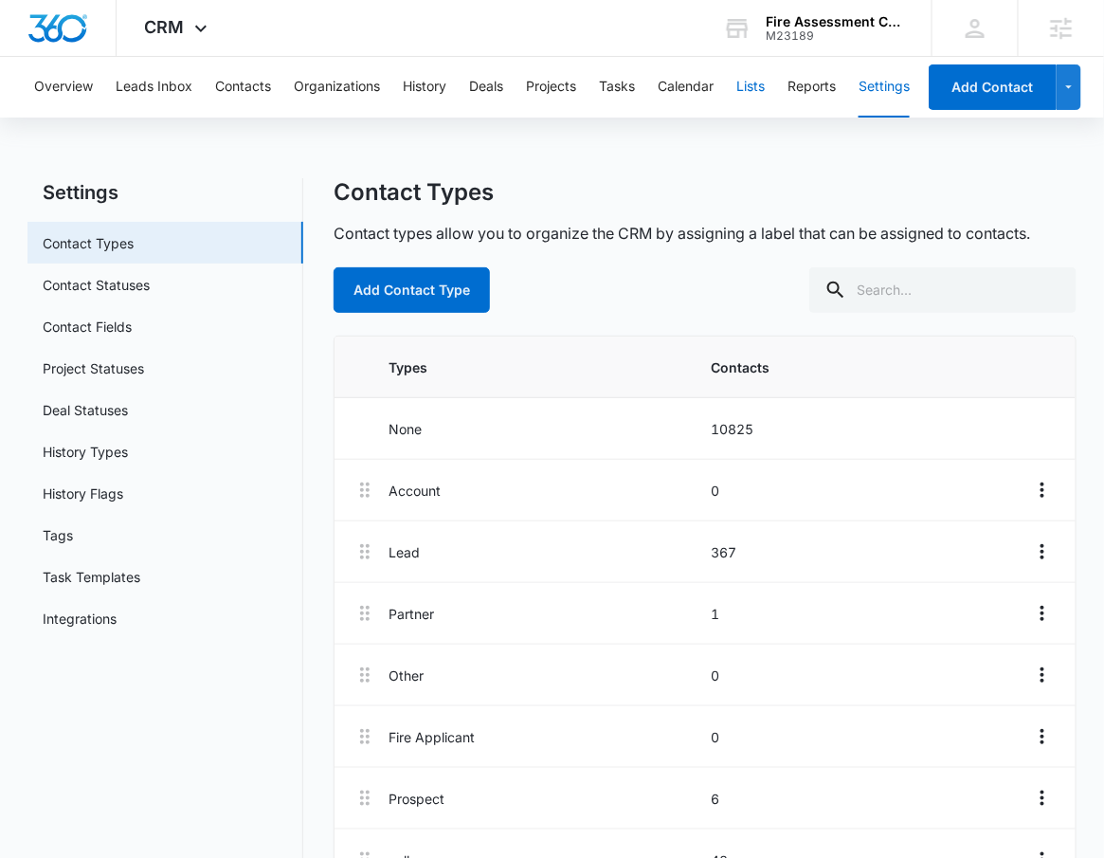
click at [741, 106] on button "Lists" at bounding box center [750, 87] width 28 height 61
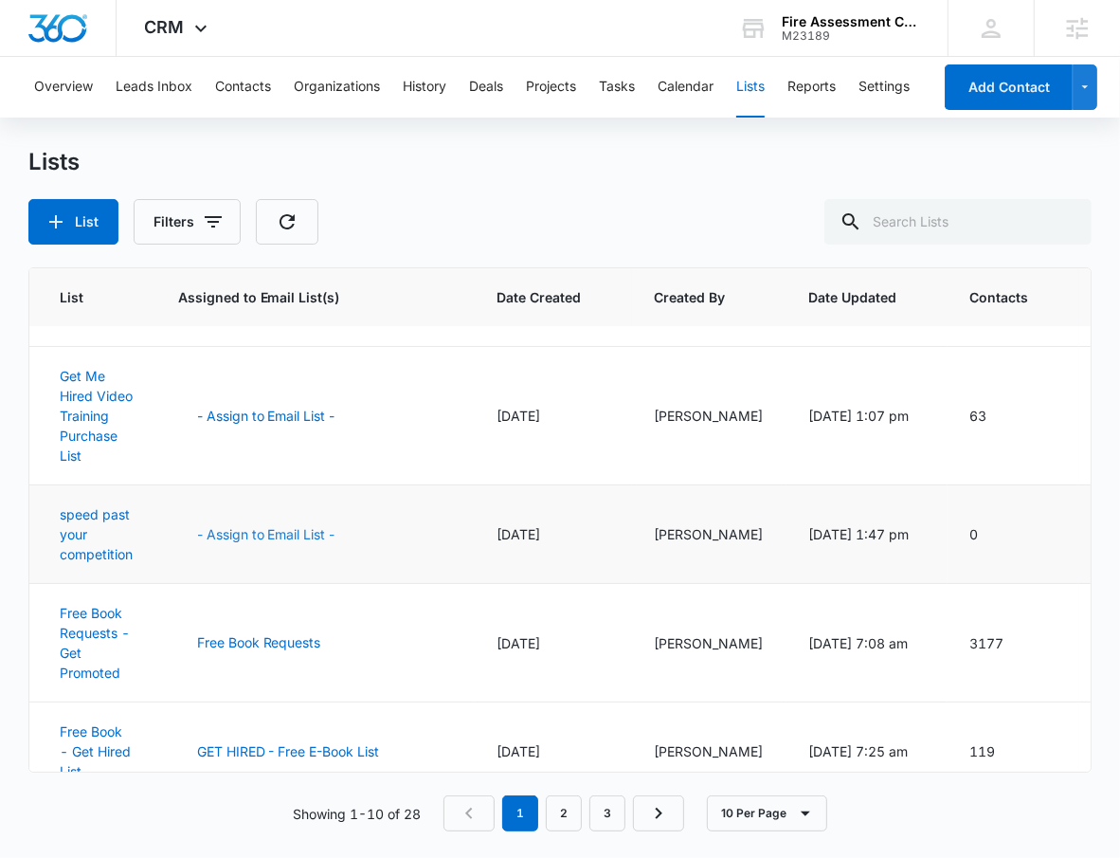
scroll to position [647, 0]
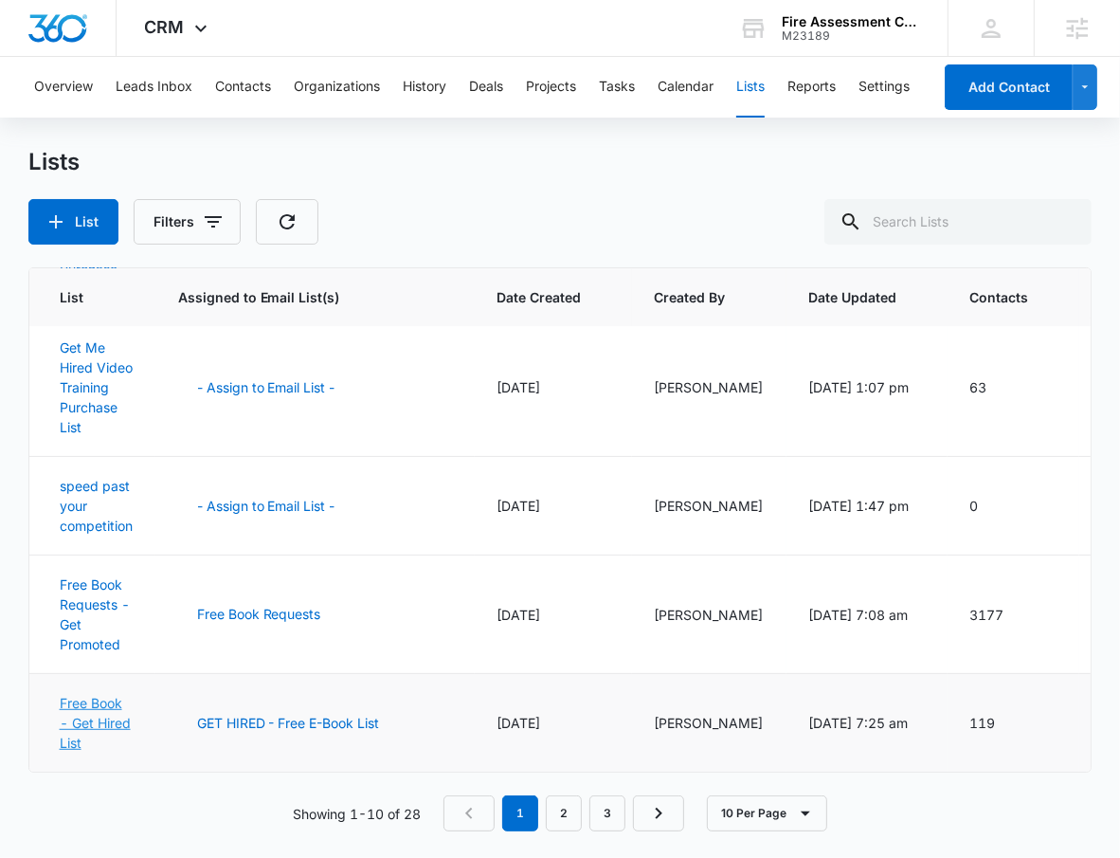
click at [100, 708] on link "Free Book - Get Hired List" at bounding box center [95, 723] width 71 height 56
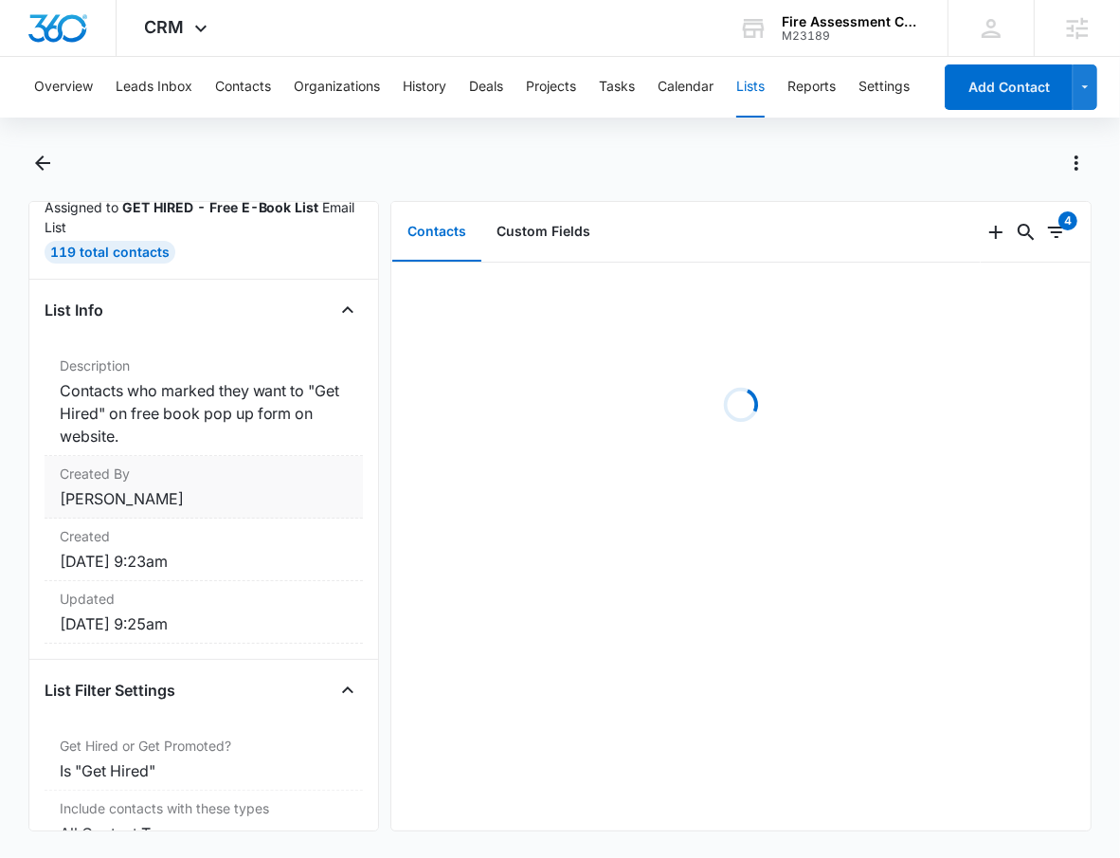
scroll to position [336, 0]
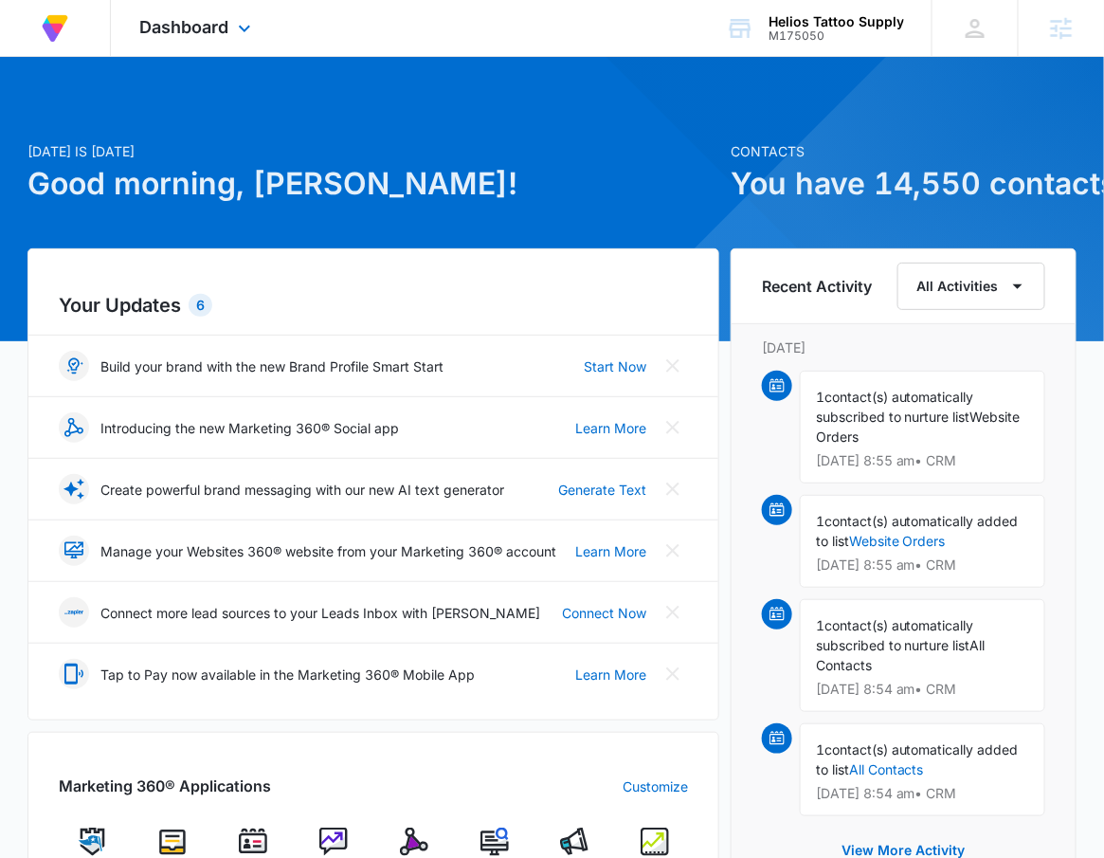
click at [261, 30] on div "Dashboard Apps Reputation Forms CRM Email Social Content Ads Intelligence Files…" at bounding box center [197, 28] width 173 height 56
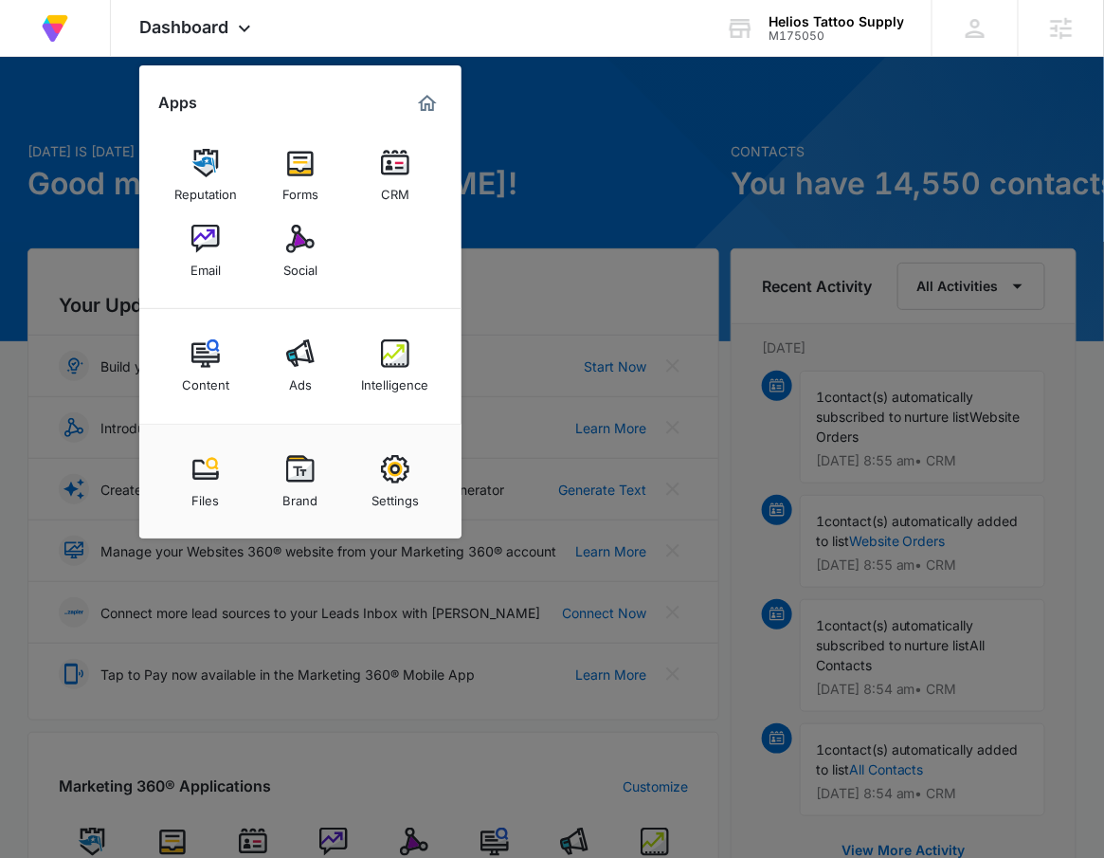
click at [642, 161] on div at bounding box center [552, 429] width 1104 height 858
